Goal: Use online tool/utility: Utilize a website feature to perform a specific function

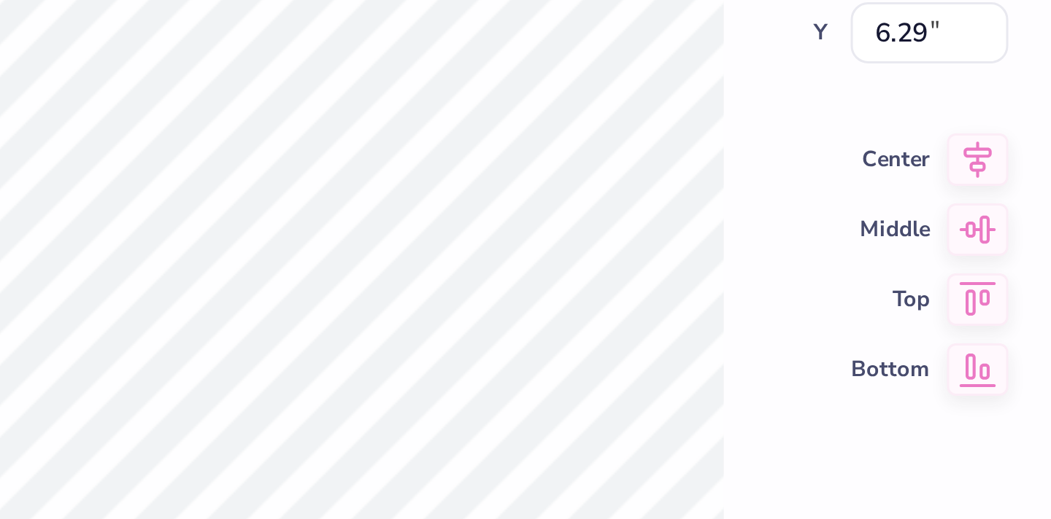
type textarea "x"
type input "0.18"
type input "8.30"
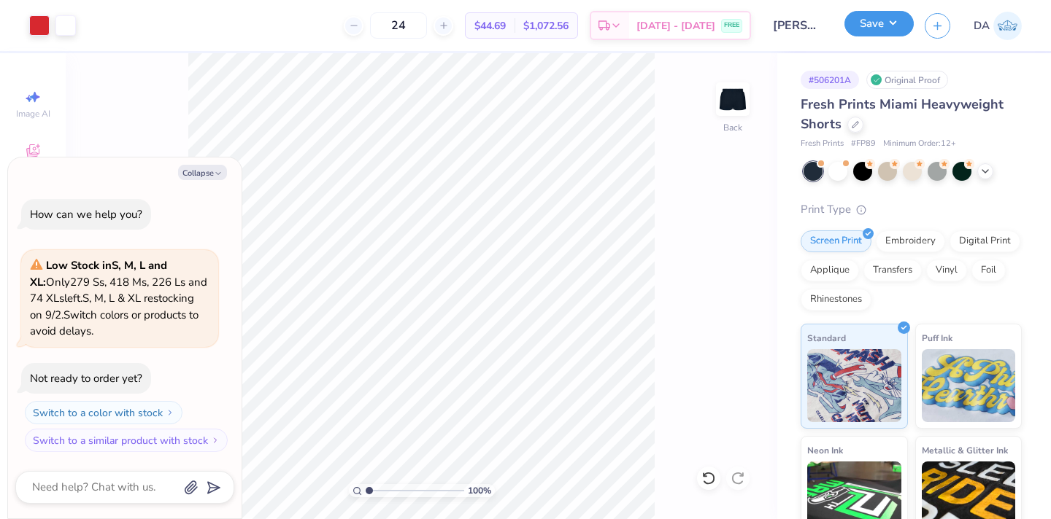
click at [886, 21] on button "Save" at bounding box center [878, 24] width 69 height 26
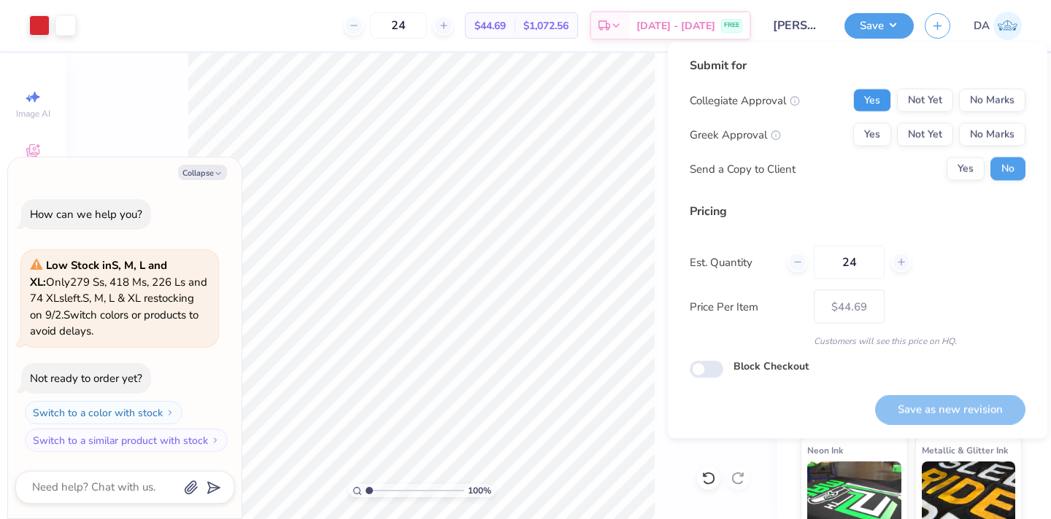
click at [875, 108] on button "Yes" at bounding box center [872, 100] width 38 height 23
click at [998, 133] on button "No Marks" at bounding box center [992, 134] width 66 height 23
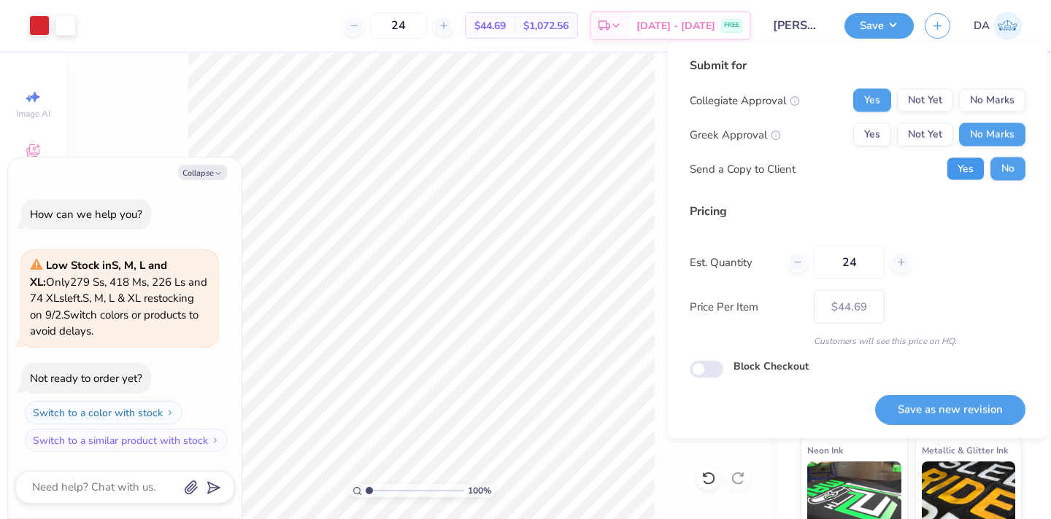
click at [965, 166] on button "Yes" at bounding box center [965, 169] width 38 height 23
type textarea "x"
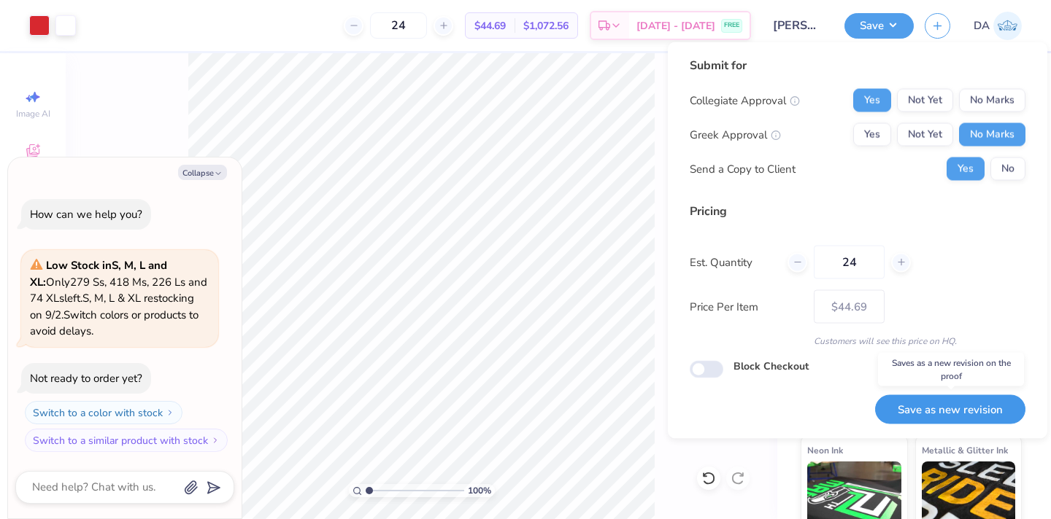
click at [943, 410] on button "Save as new revision" at bounding box center [950, 410] width 150 height 30
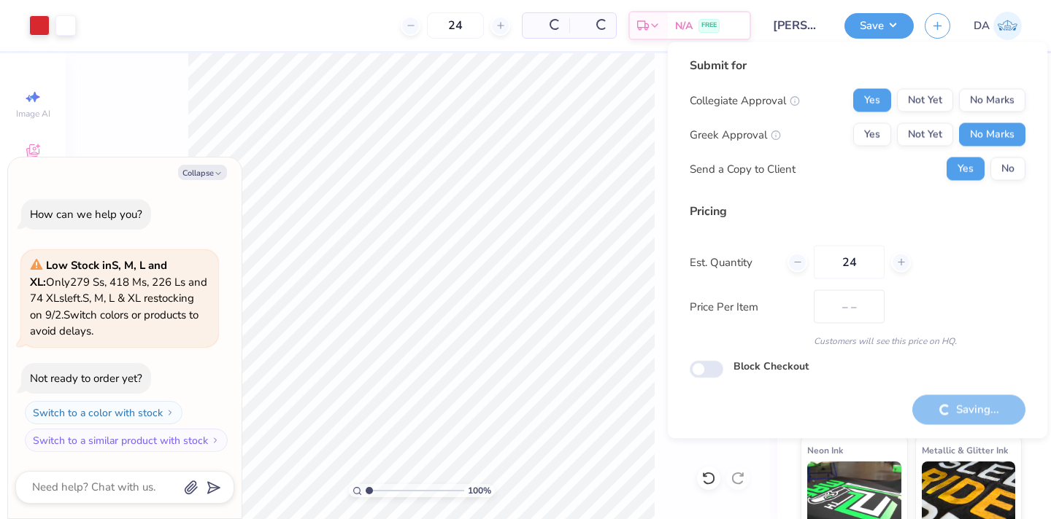
type input "$44.69"
type textarea "x"
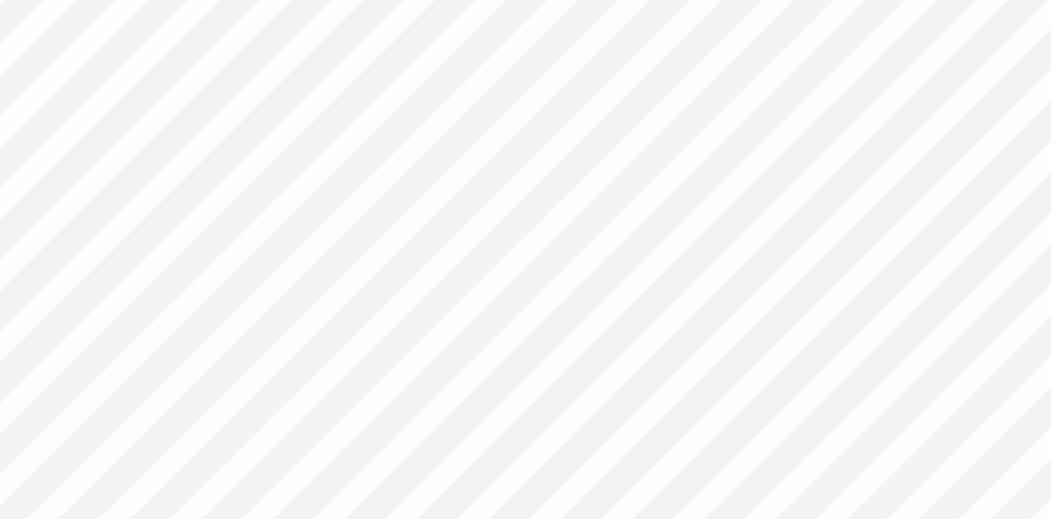
type textarea "x"
type input "1.82"
type textarea "x"
